Goal: Navigation & Orientation: Understand site structure

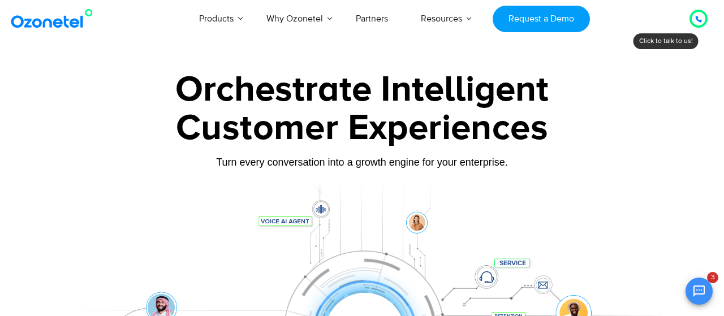
click at [695, 22] on div at bounding box center [699, 19] width 14 height 14
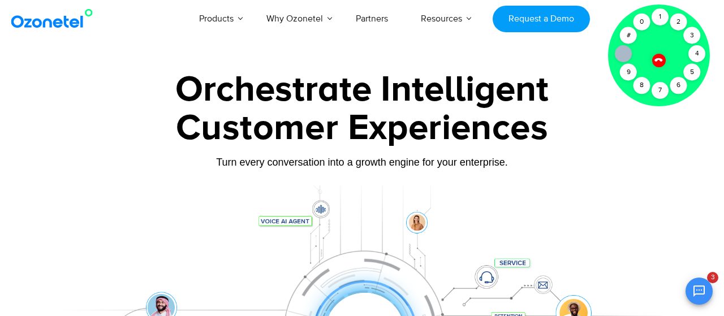
click at [654, 160] on div "Turn every conversation into a growth engine for your enterprise." at bounding box center [362, 162] width 628 height 12
click at [592, 131] on div "Customer Experiences" at bounding box center [362, 128] width 628 height 54
click at [632, 169] on div "Turn every conversation into a growth engine for your enterprise." at bounding box center [362, 162] width 628 height 12
click at [658, 55] on div at bounding box center [659, 60] width 14 height 14
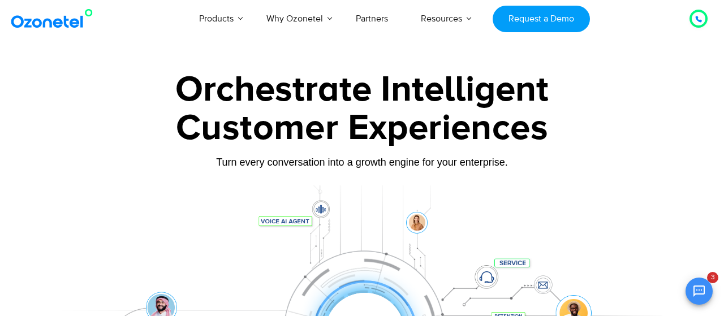
click at [705, 18] on div at bounding box center [698, 19] width 18 height 18
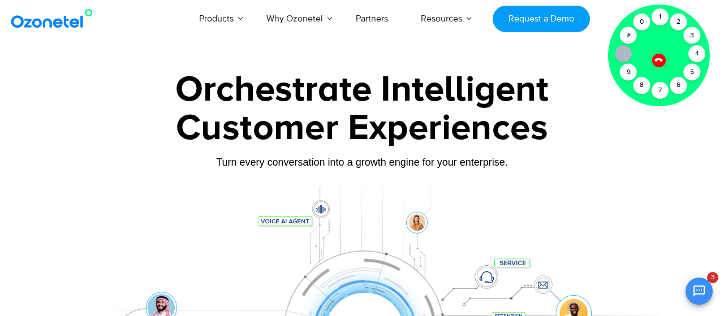
click at [658, 62] on icon at bounding box center [659, 60] width 10 height 10
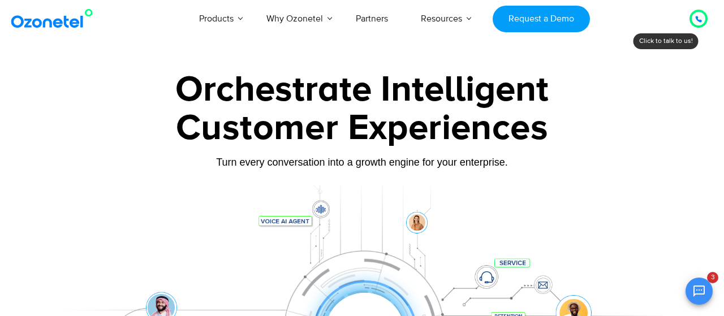
click at [602, 126] on div "Customer Experiences" at bounding box center [362, 128] width 628 height 54
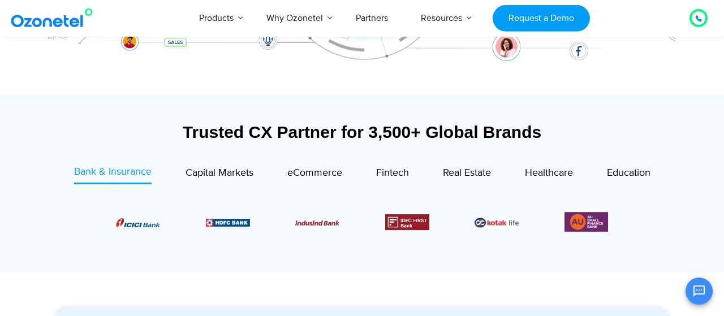
scroll to position [353, 0]
